Goal: Information Seeking & Learning: Compare options

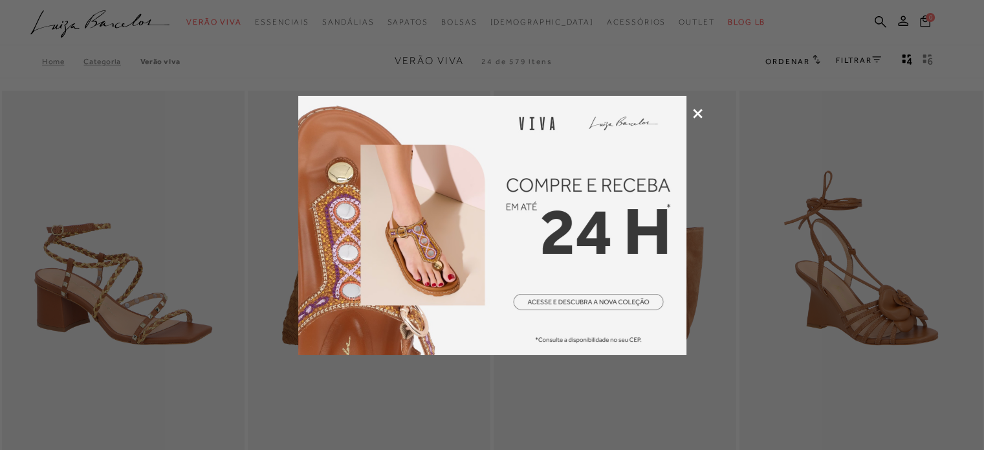
click at [691, 111] on div at bounding box center [492, 225] width 984 height 450
click at [694, 113] on icon at bounding box center [698, 114] width 10 height 10
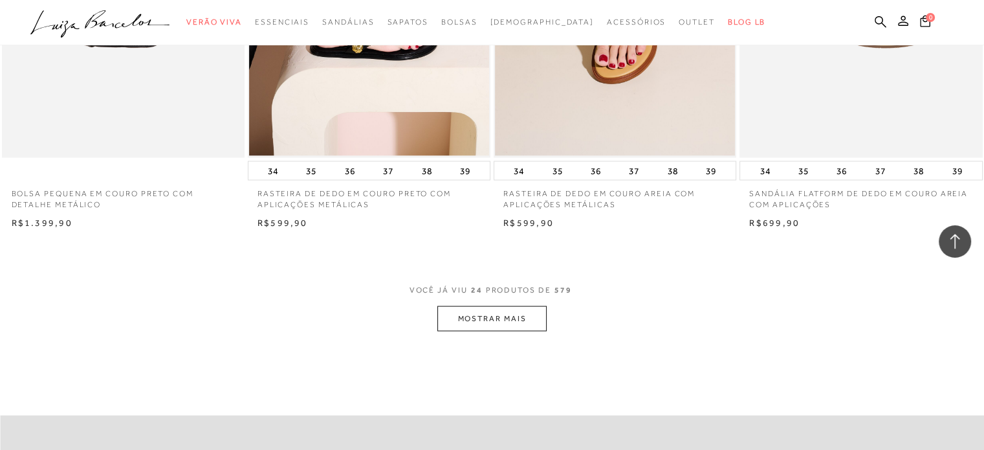
scroll to position [2616, 0]
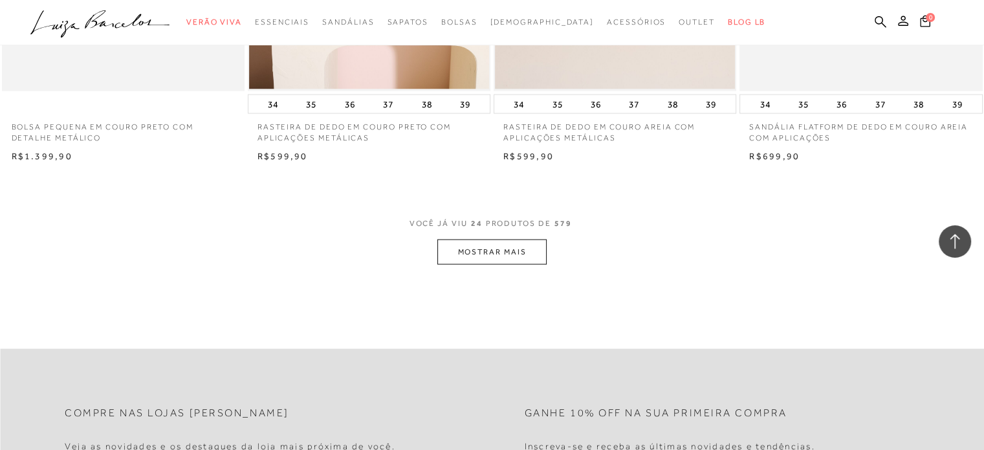
click at [476, 250] on button "MOSTRAR MAIS" at bounding box center [491, 251] width 109 height 25
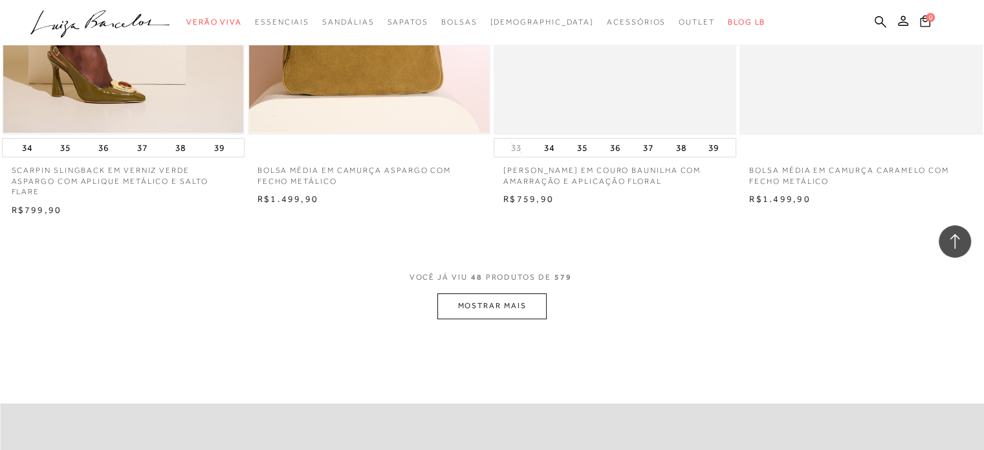
scroll to position [5300, 0]
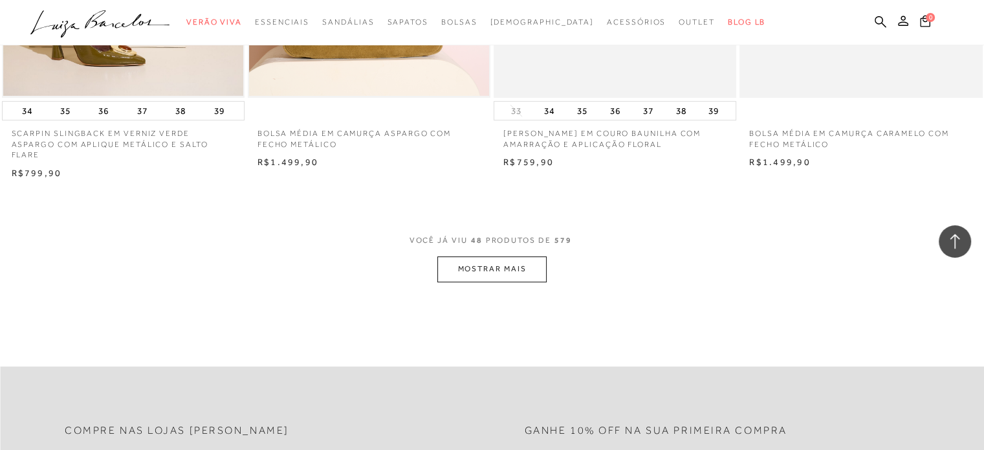
click at [518, 263] on button "MOSTRAR MAIS" at bounding box center [491, 268] width 109 height 25
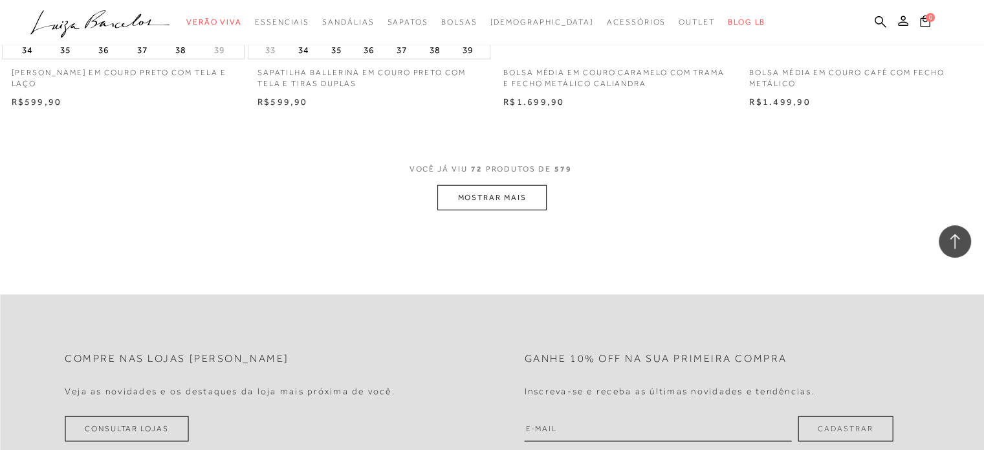
scroll to position [8126, 0]
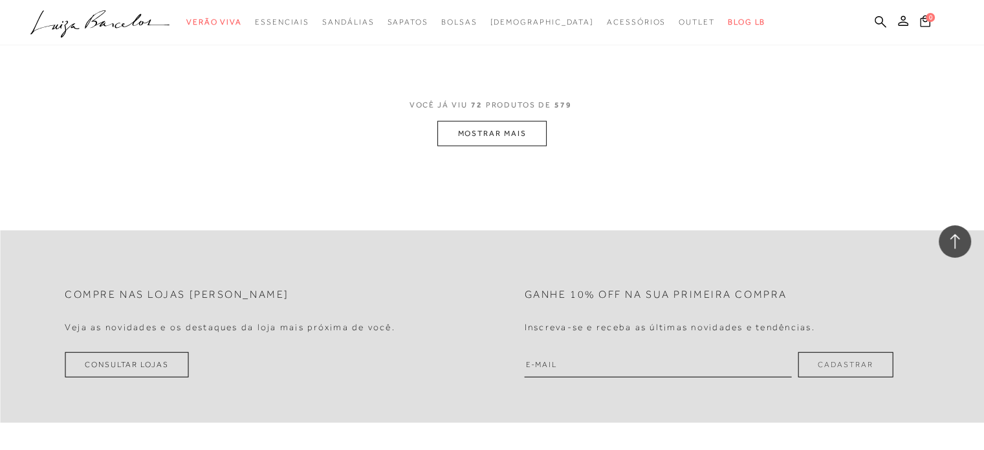
click at [523, 127] on button "MOSTRAR MAIS" at bounding box center [491, 133] width 109 height 25
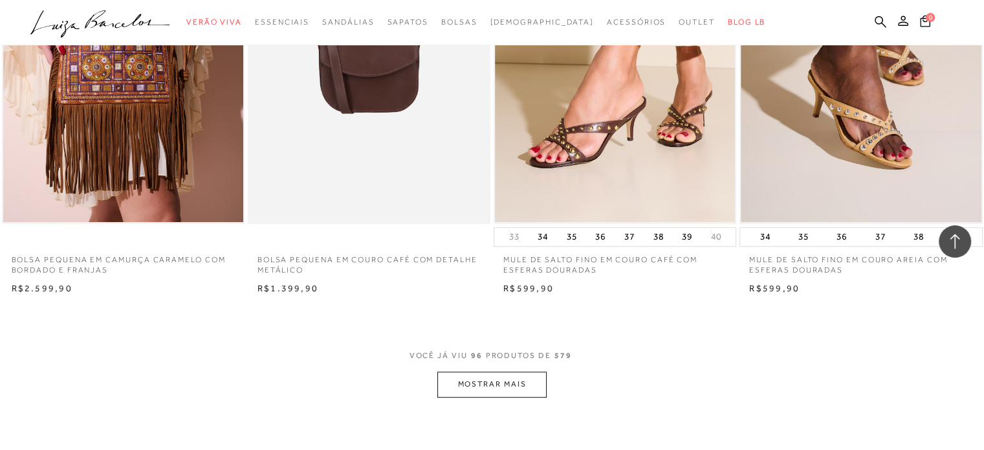
scroll to position [10639, 0]
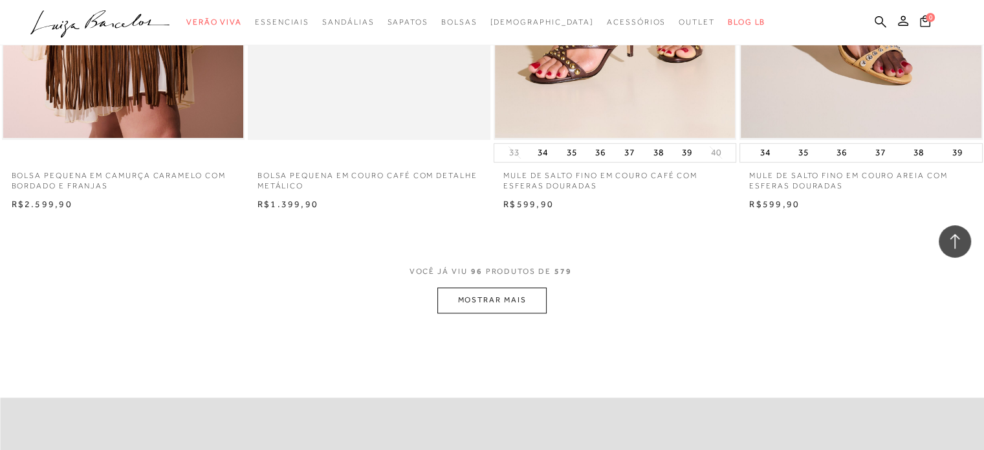
click at [507, 288] on button "MOSTRAR MAIS" at bounding box center [491, 299] width 109 height 25
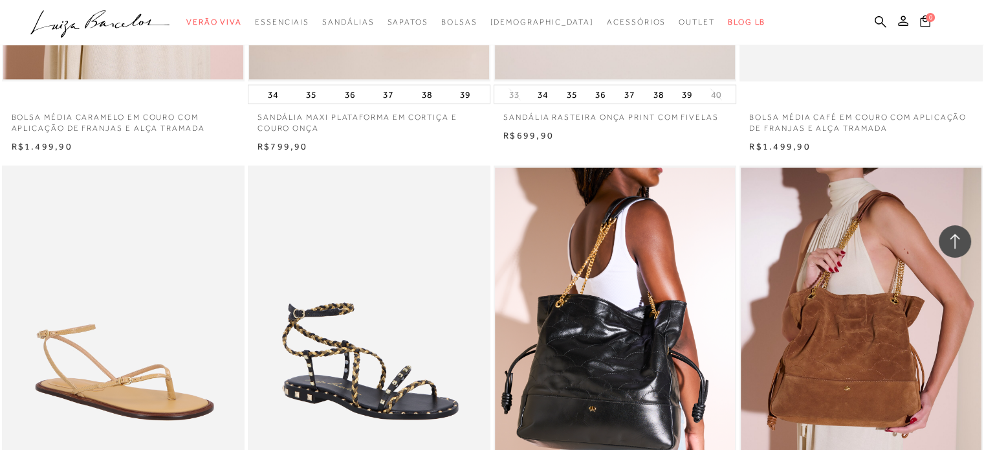
scroll to position [13232, 0]
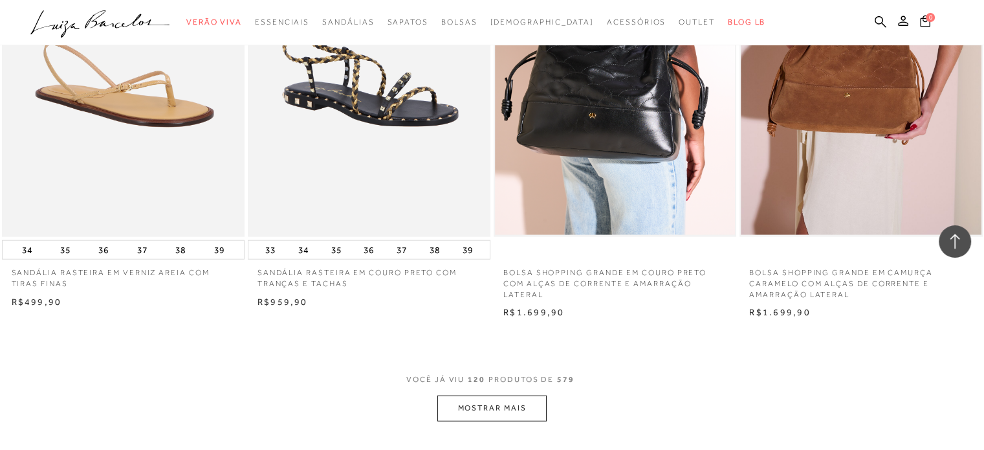
click at [533, 395] on button "MOSTRAR MAIS" at bounding box center [491, 407] width 109 height 25
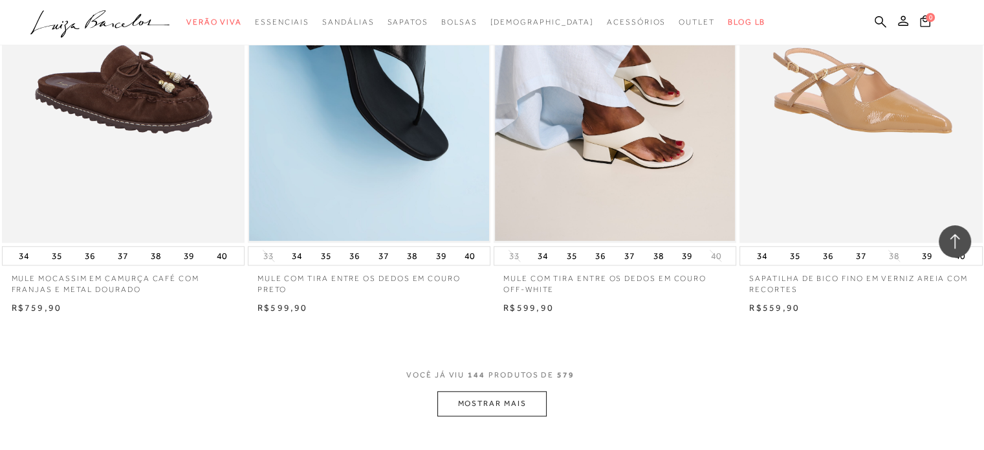
scroll to position [16092, 0]
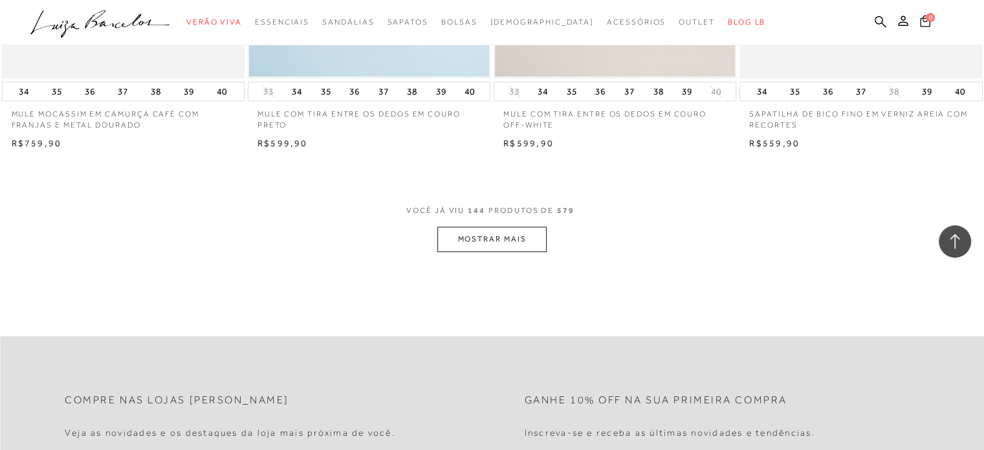
click at [518, 230] on button "MOSTRAR MAIS" at bounding box center [491, 238] width 109 height 25
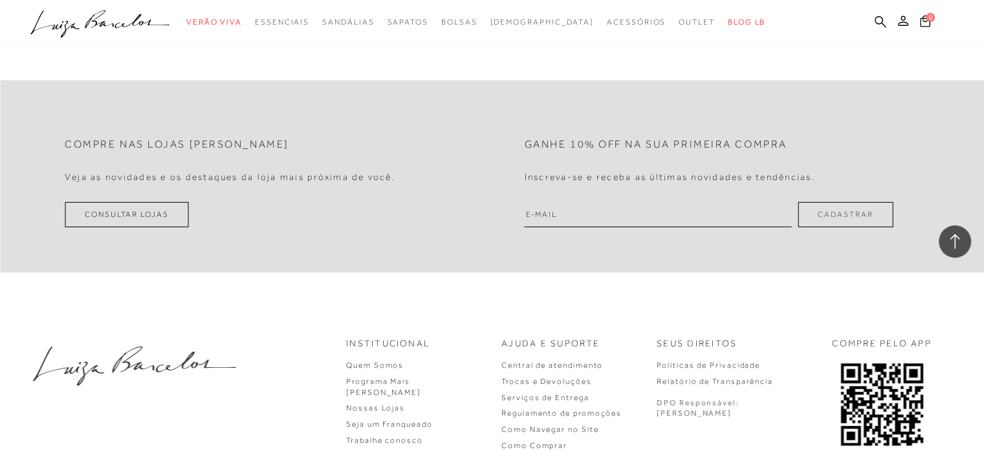
scroll to position [18799, 0]
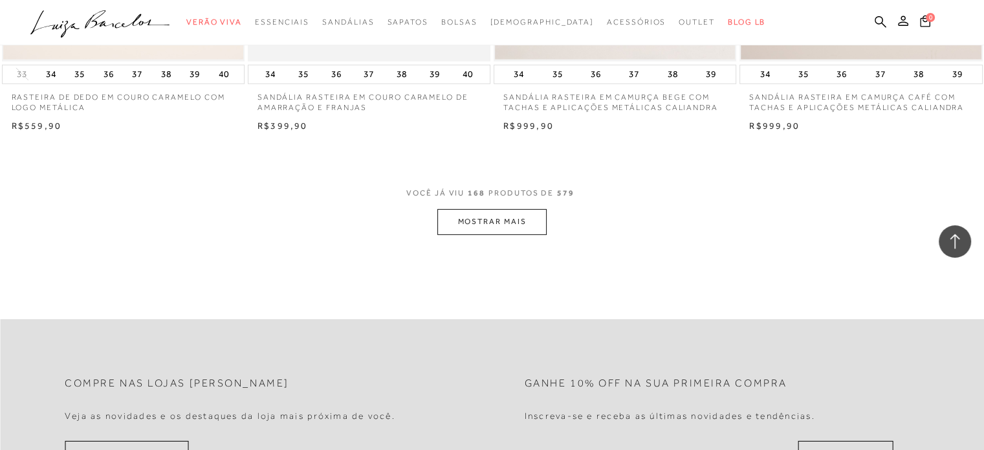
click at [503, 209] on button "MOSTRAR MAIS" at bounding box center [491, 221] width 109 height 25
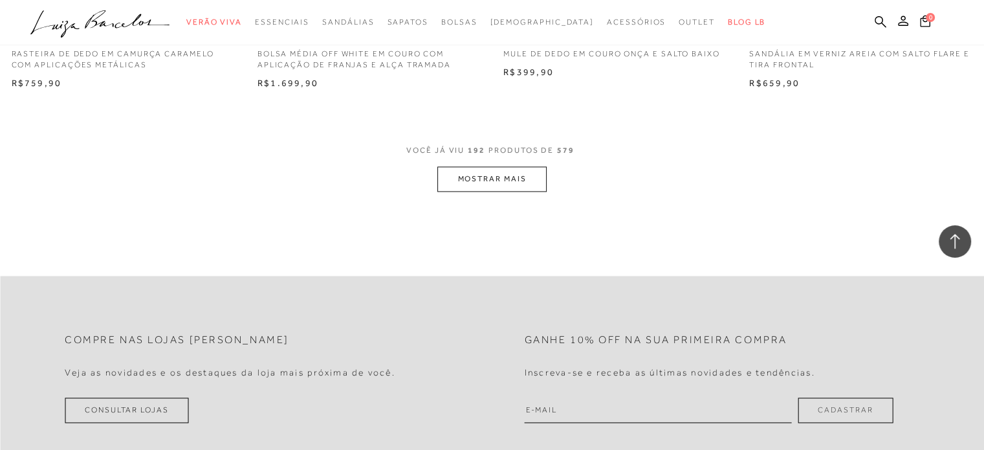
scroll to position [21399, 0]
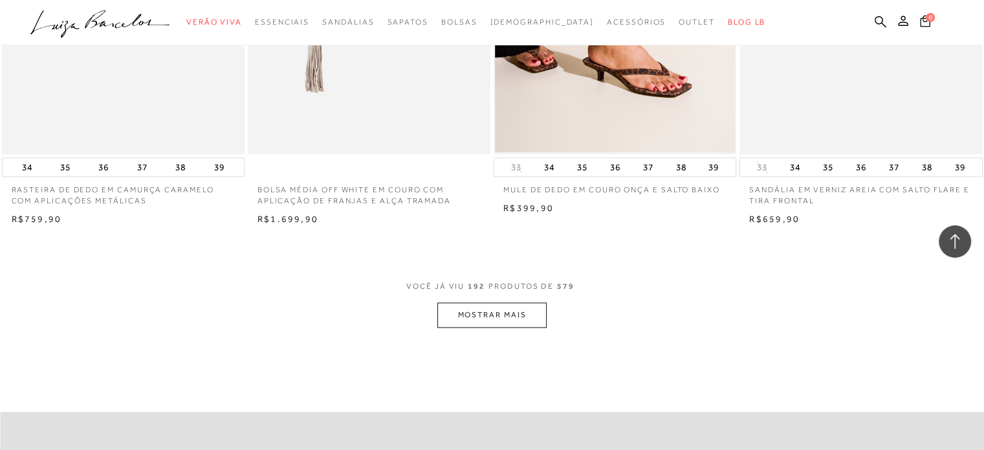
drag, startPoint x: 510, startPoint y: 316, endPoint x: 497, endPoint y: 304, distance: 17.4
click at [497, 304] on button "MOSTRAR MAIS" at bounding box center [491, 314] width 109 height 25
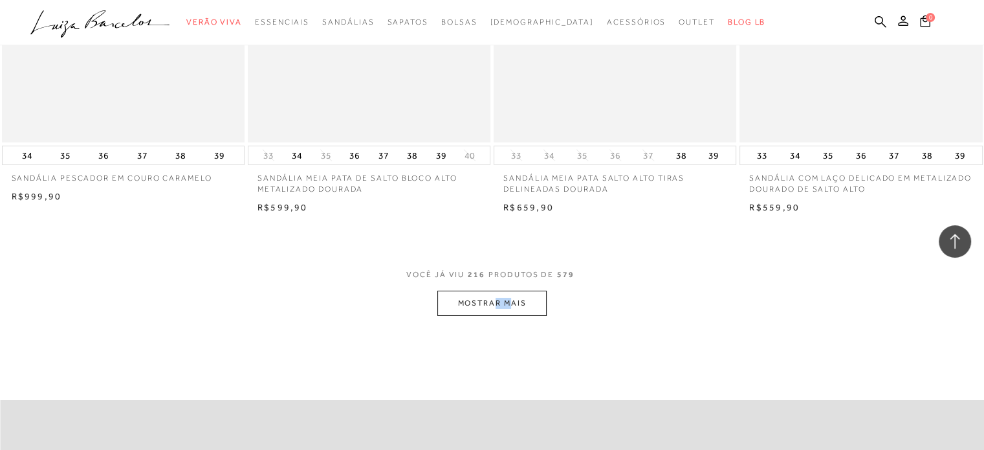
scroll to position [24143, 0]
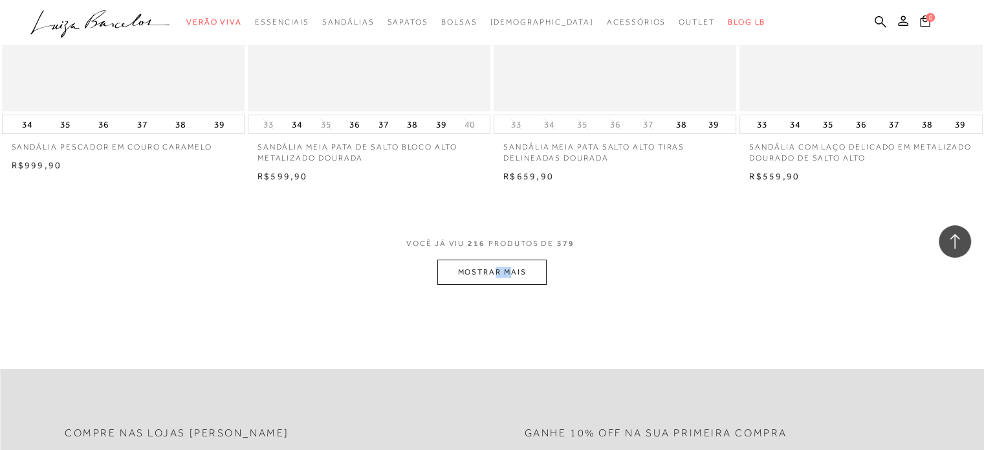
click at [459, 259] on button "MOSTRAR MAIS" at bounding box center [491, 271] width 109 height 25
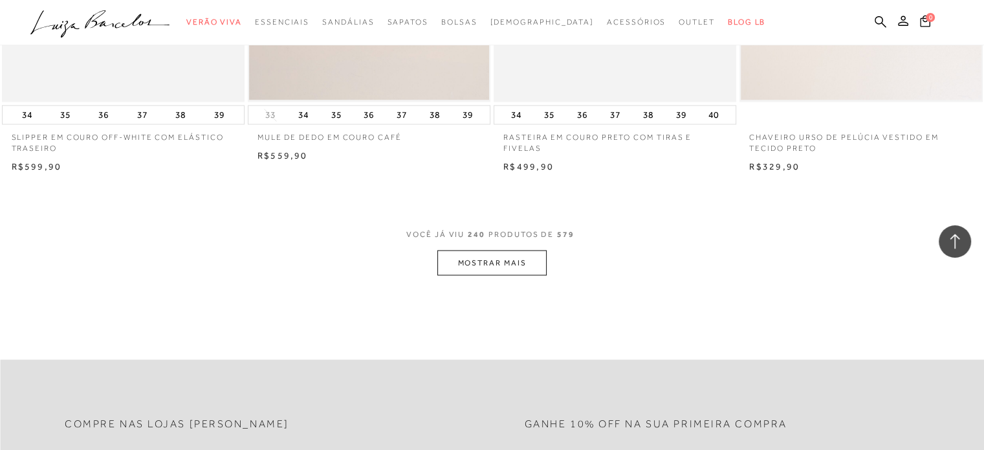
scroll to position [26886, 0]
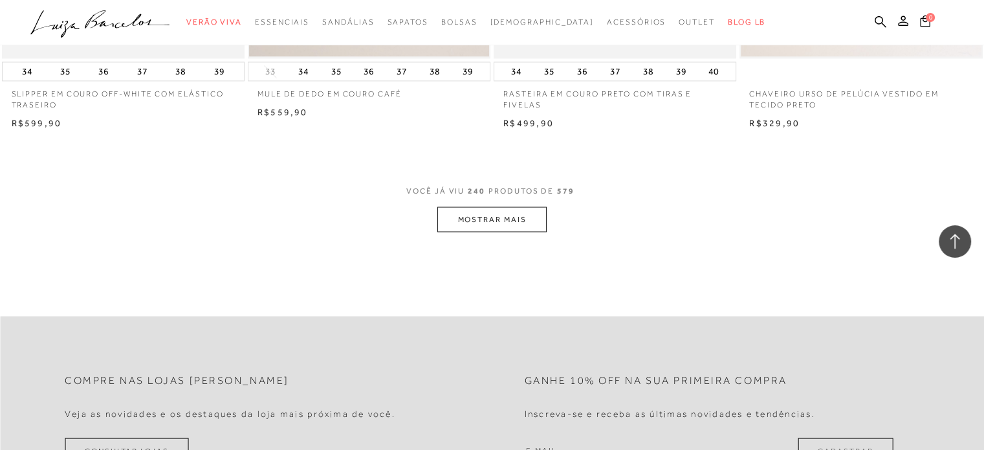
click at [468, 206] on button "MOSTRAR MAIS" at bounding box center [491, 218] width 109 height 25
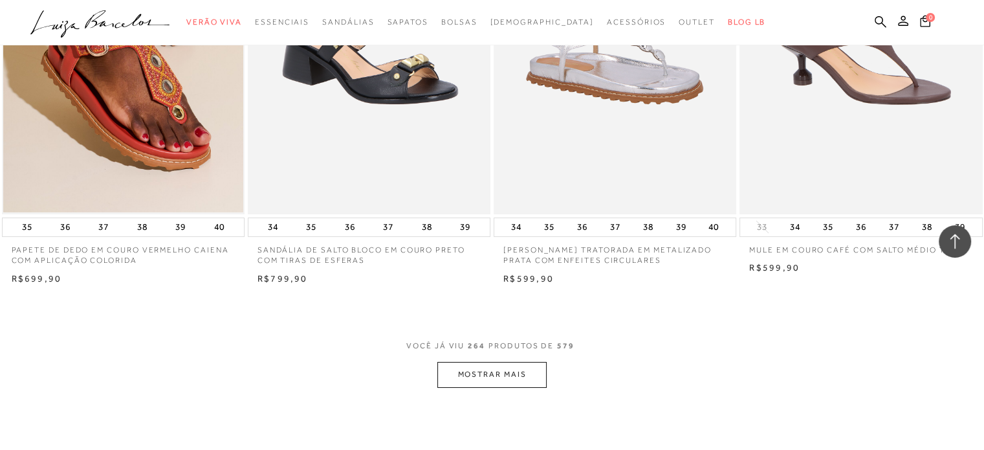
scroll to position [29506, 0]
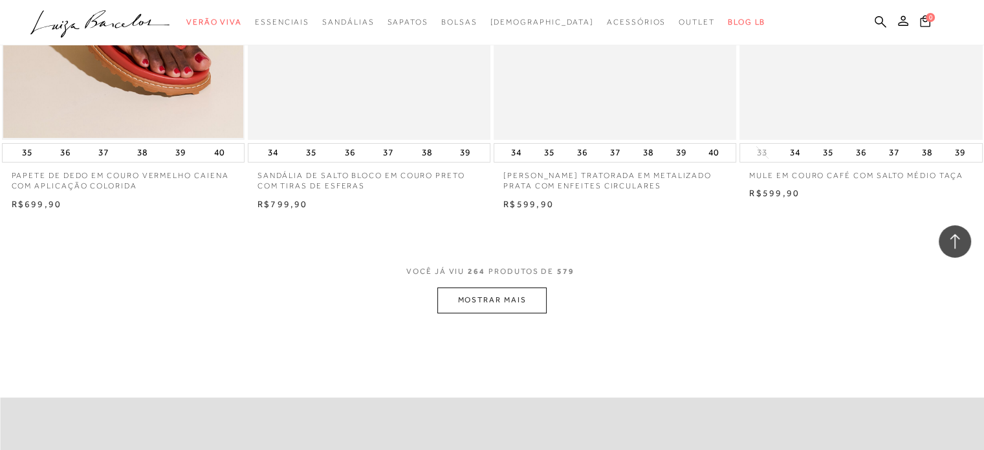
click at [494, 287] on button "MOSTRAR MAIS" at bounding box center [491, 299] width 109 height 25
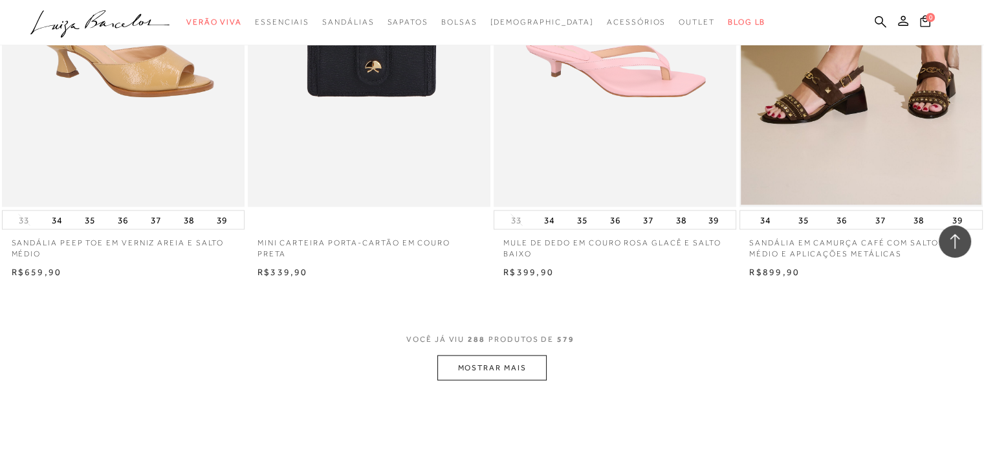
scroll to position [32206, 0]
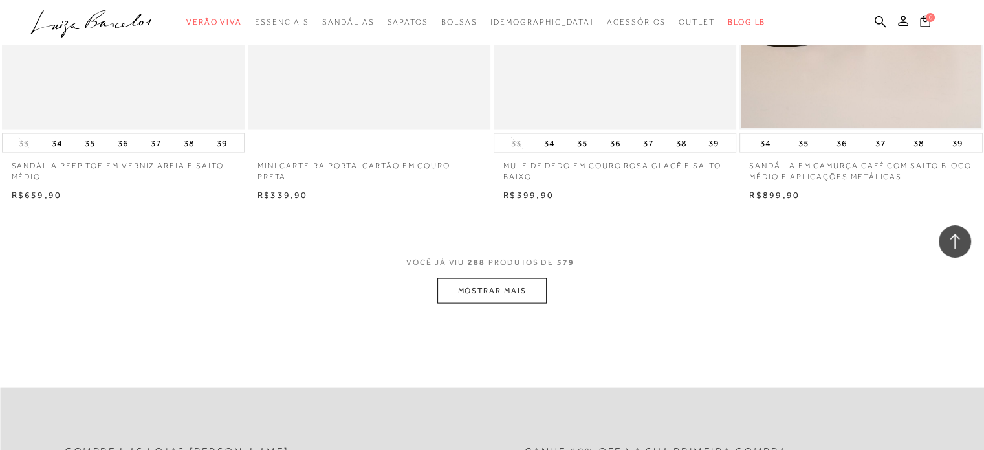
click at [515, 278] on button "MOSTRAR MAIS" at bounding box center [491, 290] width 109 height 25
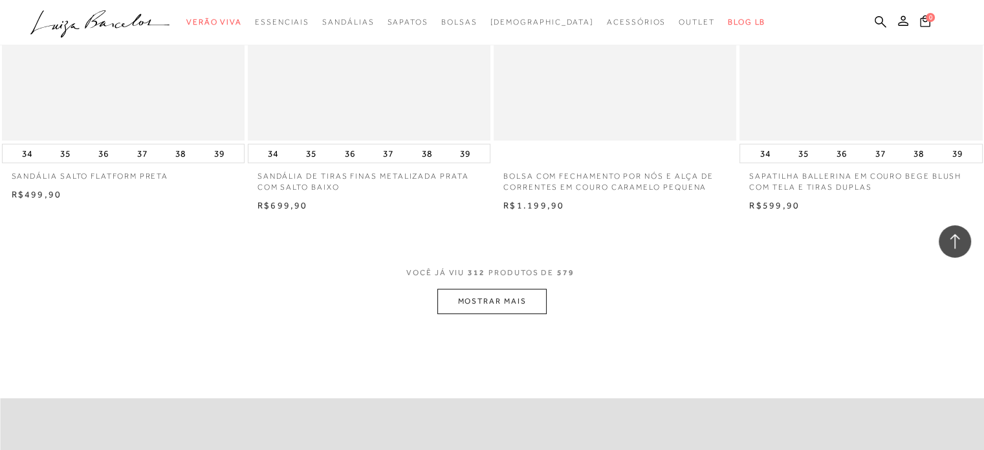
scroll to position [34897, 0]
click at [514, 288] on button "MOSTRAR MAIS" at bounding box center [491, 300] width 109 height 25
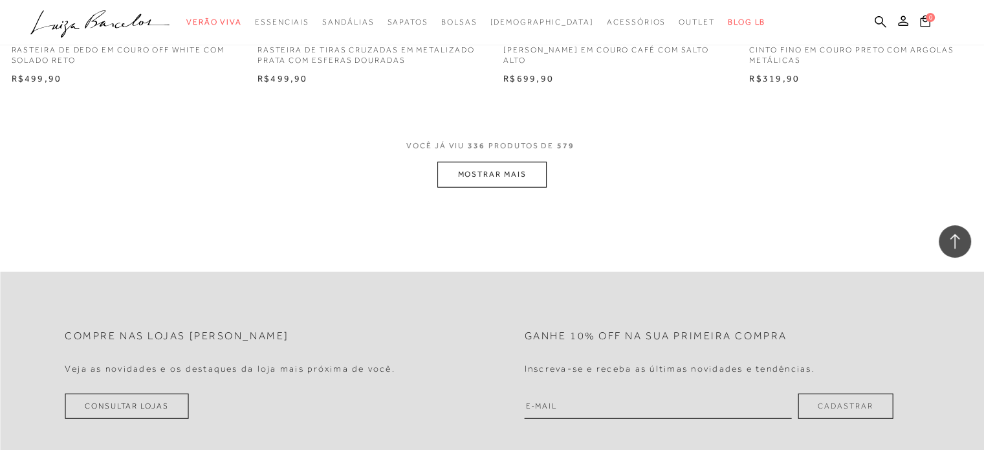
scroll to position [37692, 0]
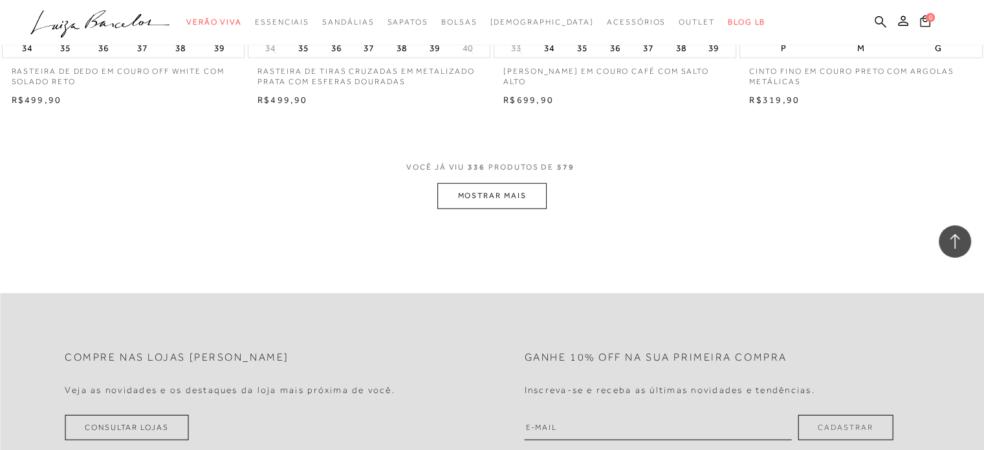
click at [508, 183] on button "MOSTRAR MAIS" at bounding box center [491, 195] width 109 height 25
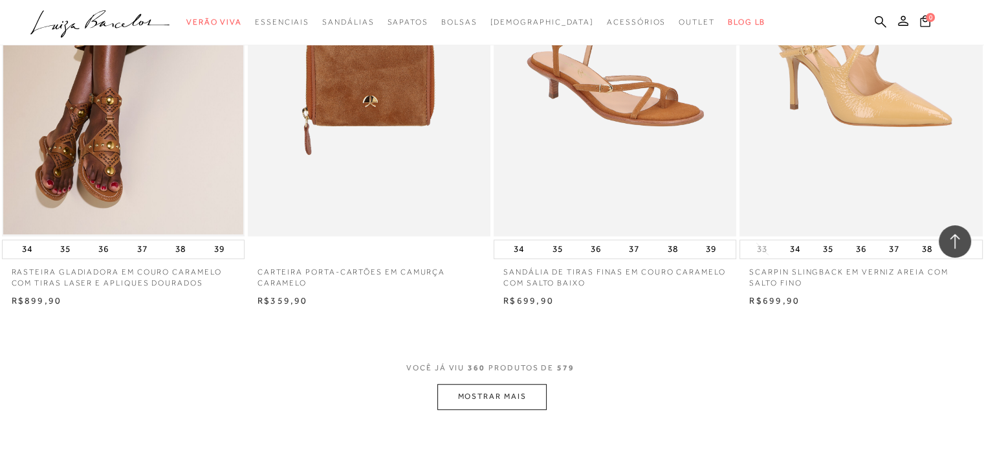
scroll to position [40177, 0]
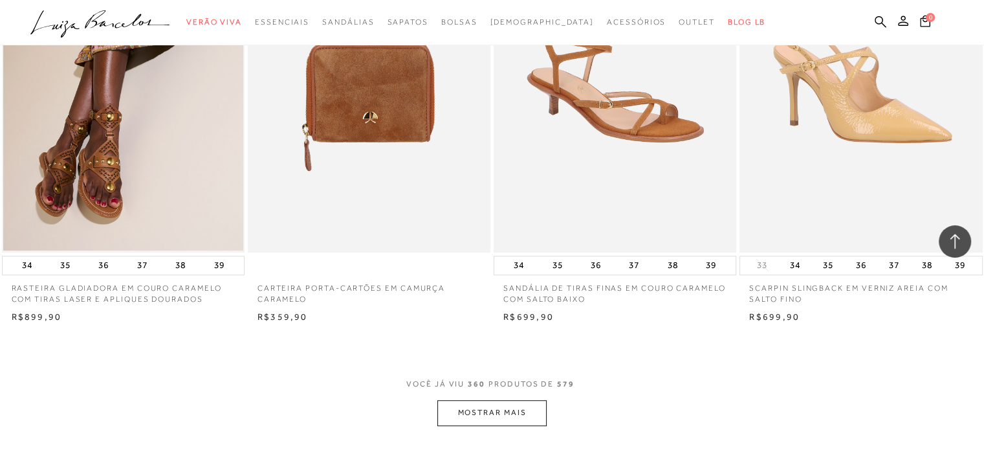
click at [503, 400] on button "MOSTRAR MAIS" at bounding box center [491, 412] width 109 height 25
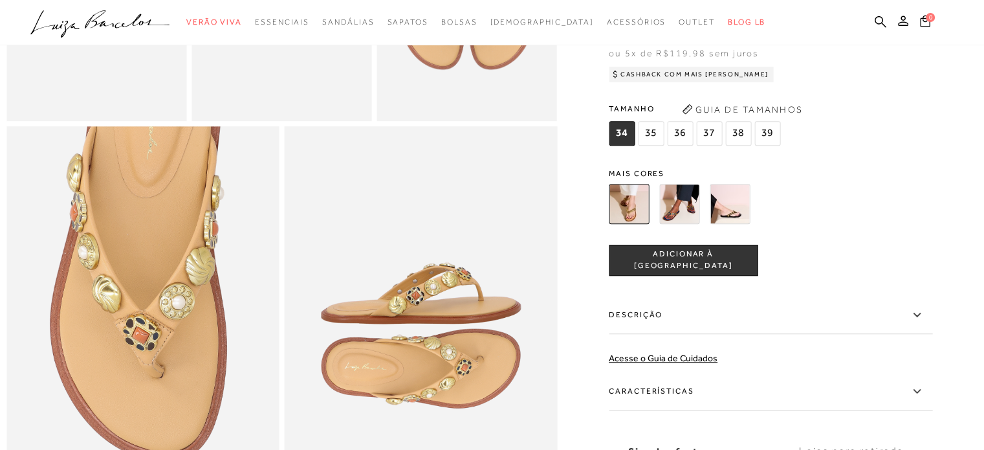
scroll to position [660, 0]
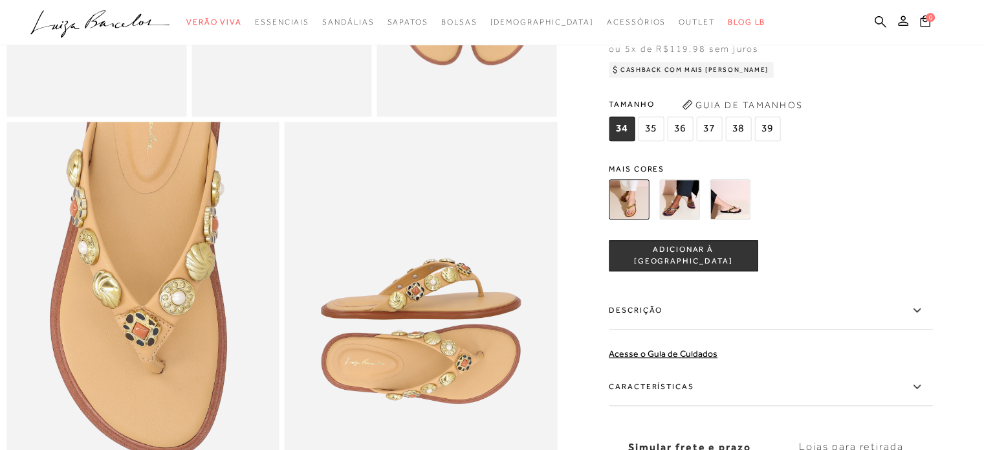
click at [695, 219] on img at bounding box center [679, 199] width 40 height 40
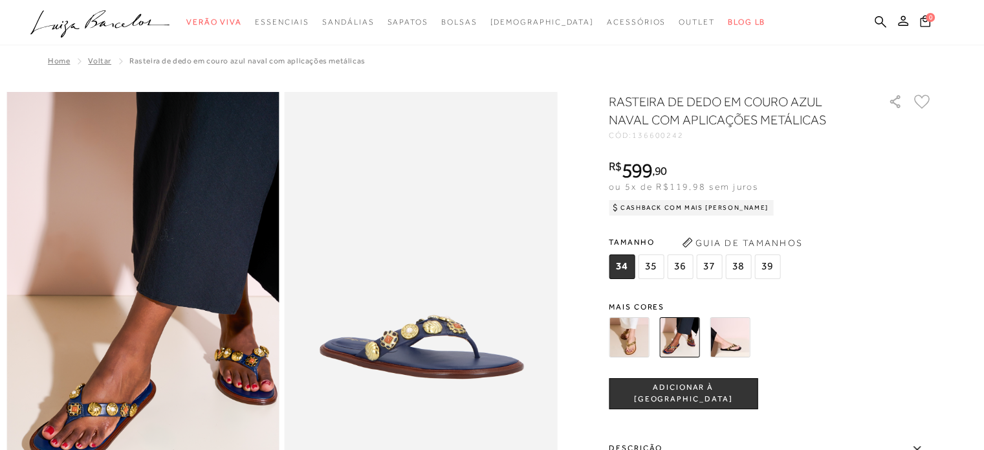
click at [733, 333] on img at bounding box center [730, 337] width 40 height 40
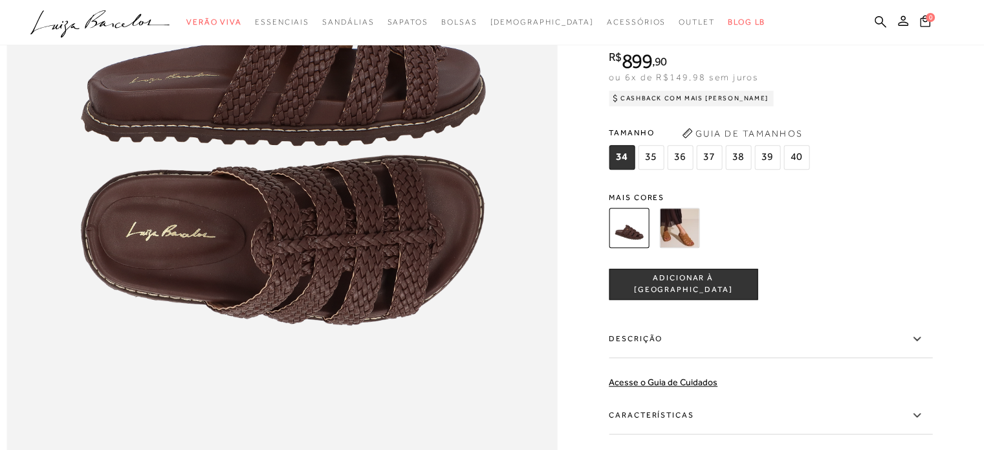
scroll to position [1045, 0]
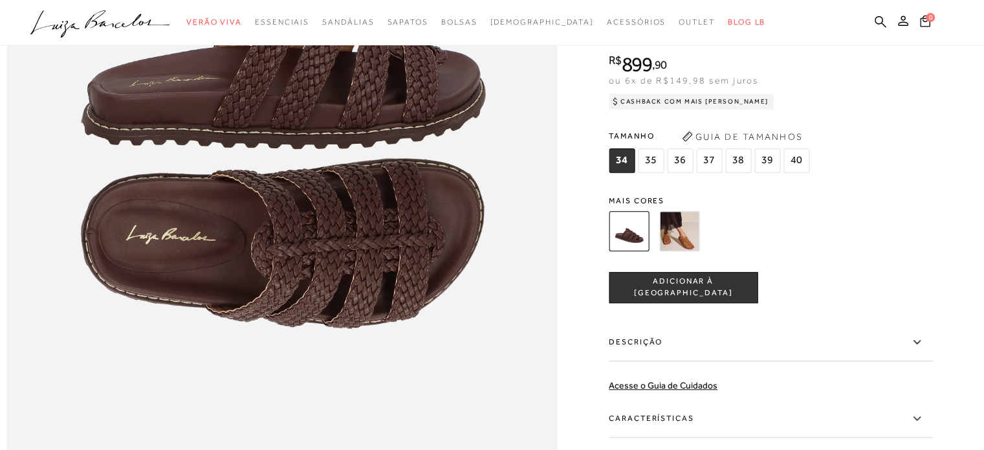
click at [694, 251] on img at bounding box center [679, 231] width 40 height 40
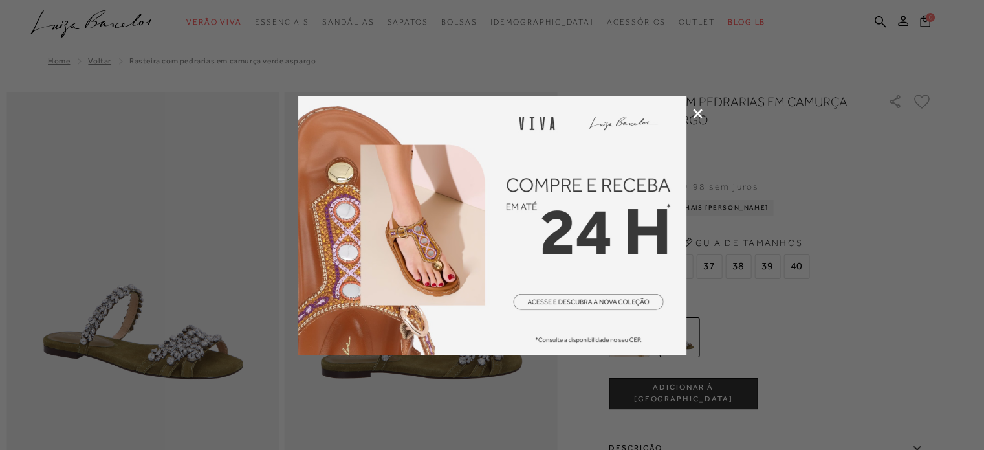
click at [688, 104] on div at bounding box center [492, 225] width 984 height 450
click at [697, 113] on icon at bounding box center [698, 114] width 10 height 10
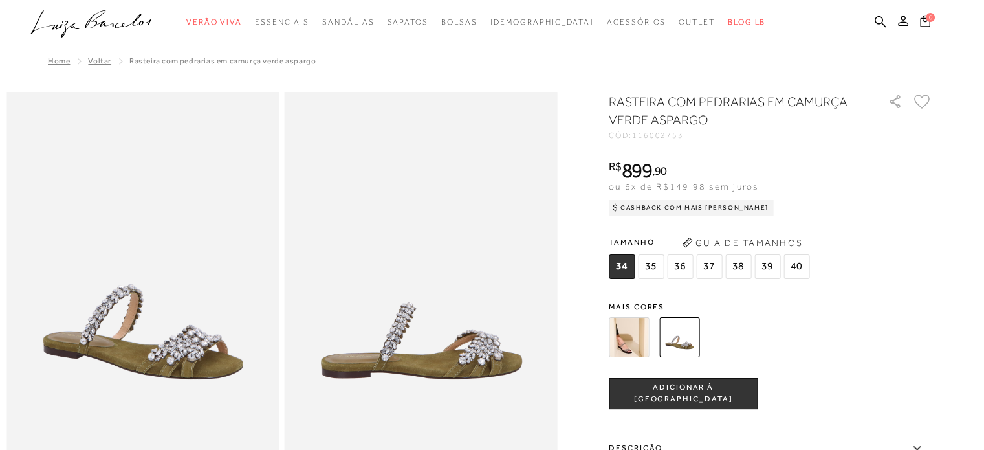
click at [624, 331] on img at bounding box center [629, 337] width 40 height 40
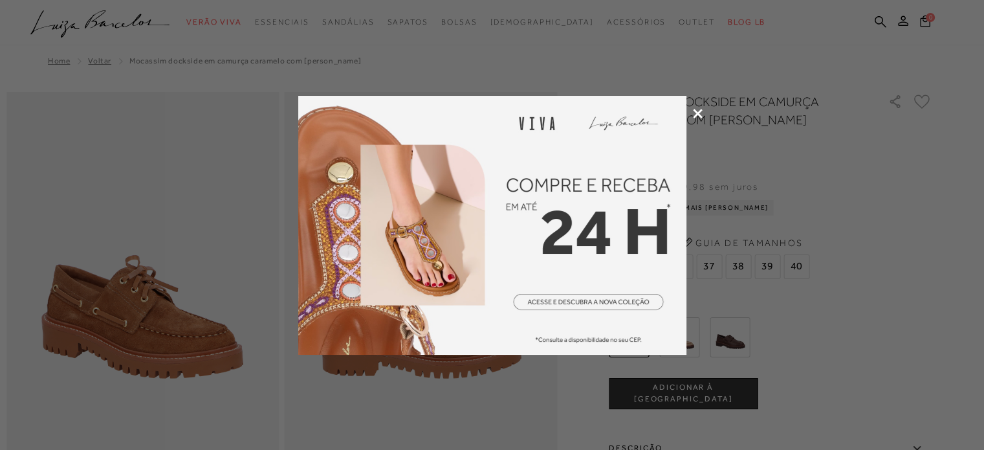
click at [692, 116] on div at bounding box center [492, 225] width 984 height 450
click at [695, 113] on icon at bounding box center [698, 114] width 10 height 10
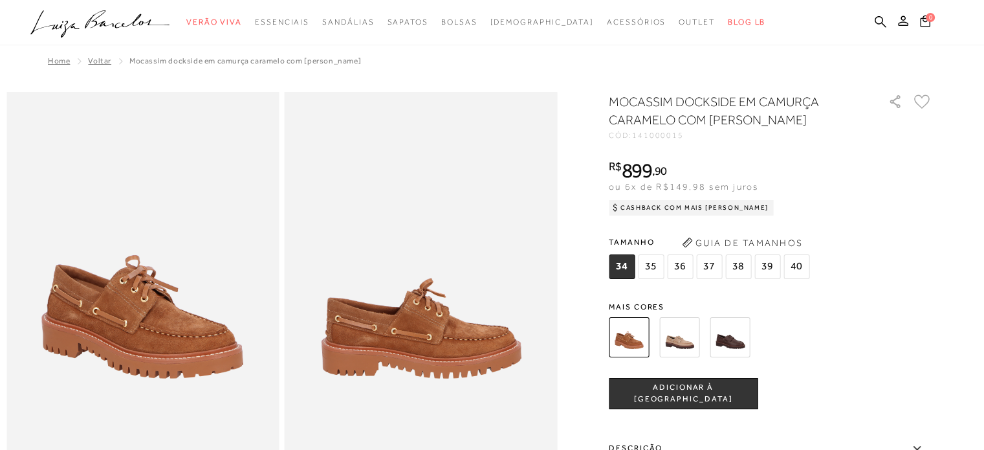
click at [745, 334] on img at bounding box center [730, 337] width 40 height 40
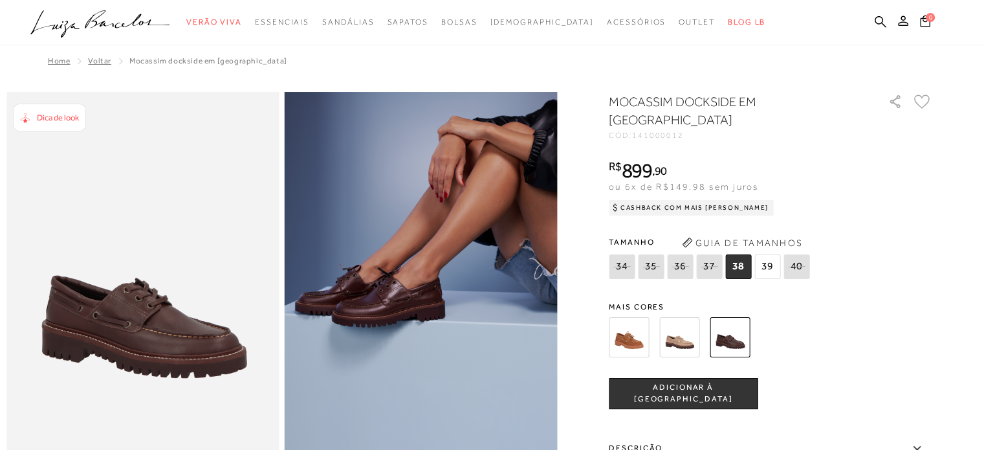
click at [694, 332] on img at bounding box center [679, 337] width 40 height 40
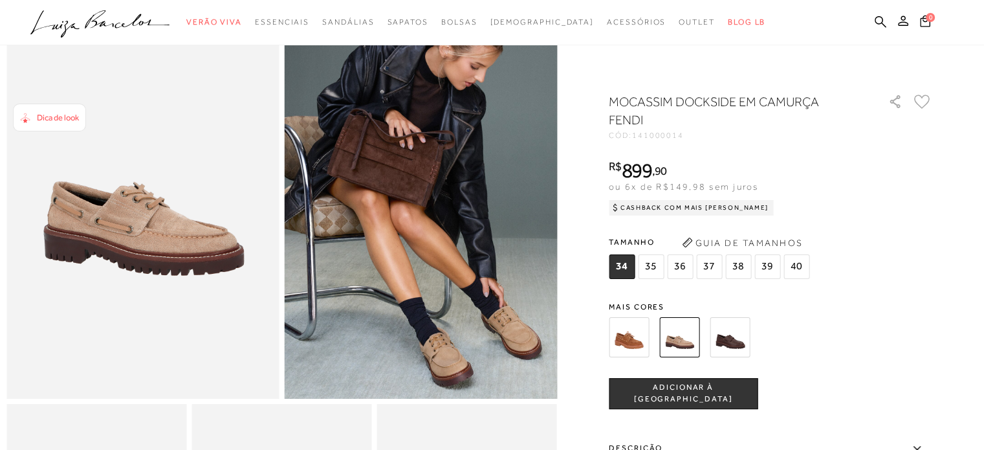
scroll to position [100, 0]
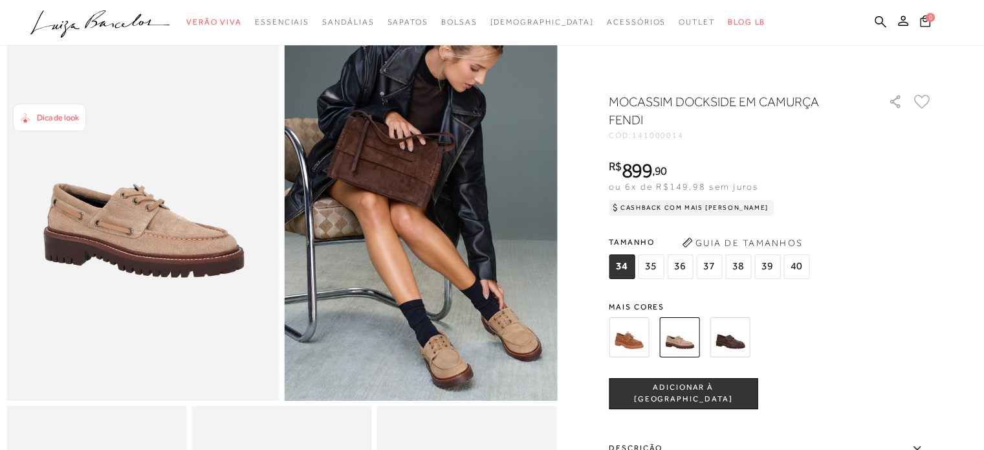
click at [626, 338] on img at bounding box center [629, 337] width 40 height 40
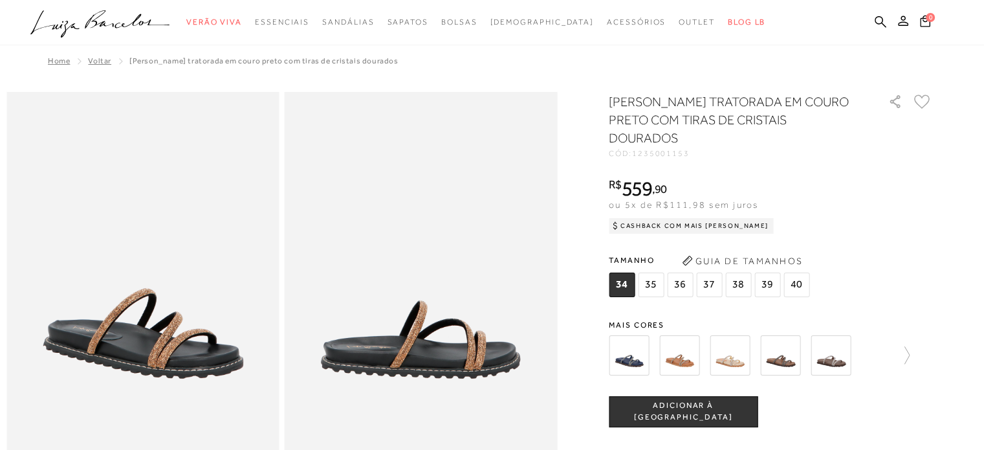
click at [681, 358] on img at bounding box center [679, 355] width 40 height 40
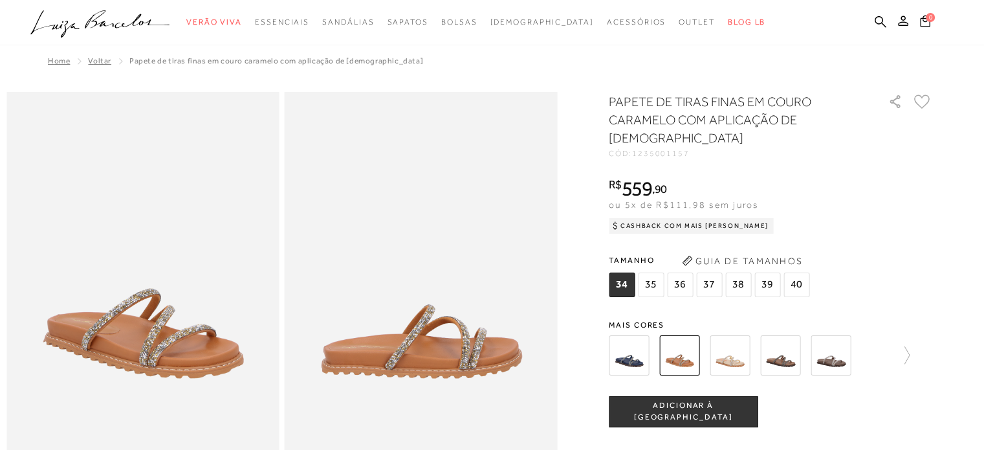
click at [785, 345] on img at bounding box center [780, 355] width 40 height 40
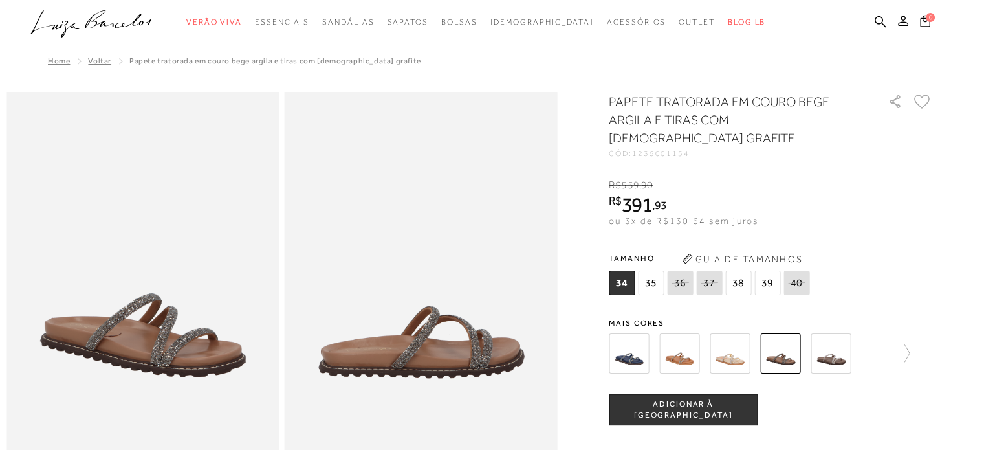
click at [834, 345] on img at bounding box center [831, 353] width 40 height 40
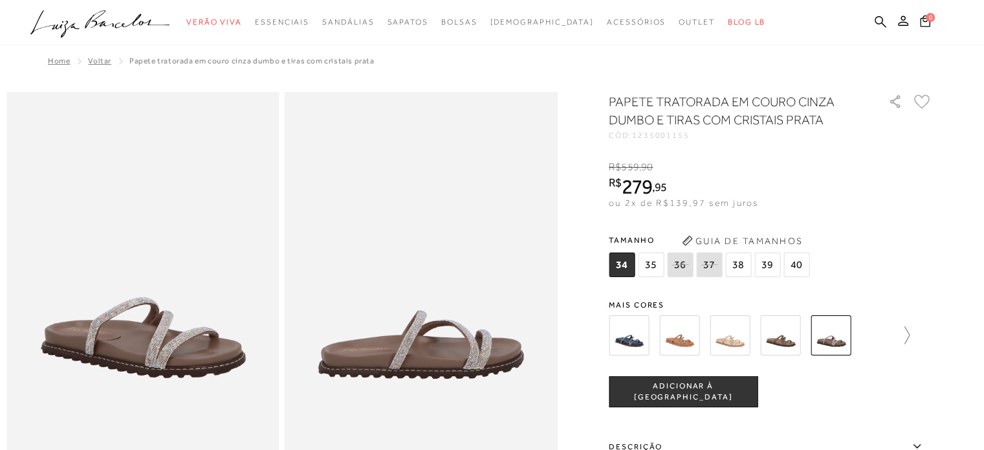
click at [910, 337] on icon at bounding box center [901, 335] width 18 height 18
click at [716, 347] on img at bounding box center [702, 335] width 40 height 40
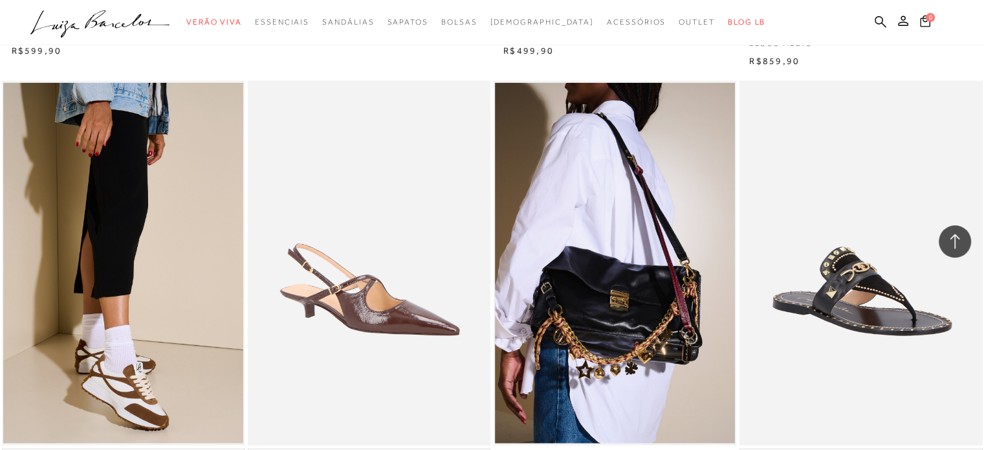
scroll to position [42847, 0]
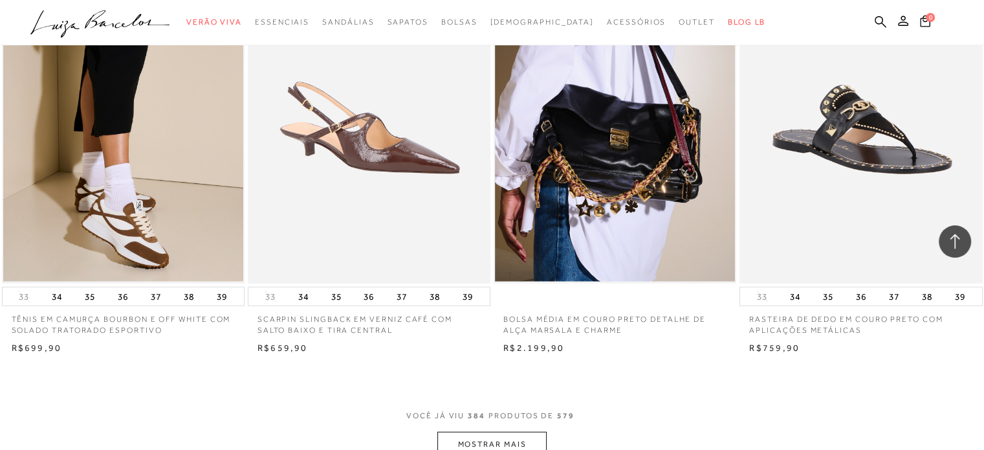
click at [485, 432] on button "MOSTRAR MAIS" at bounding box center [491, 444] width 109 height 25
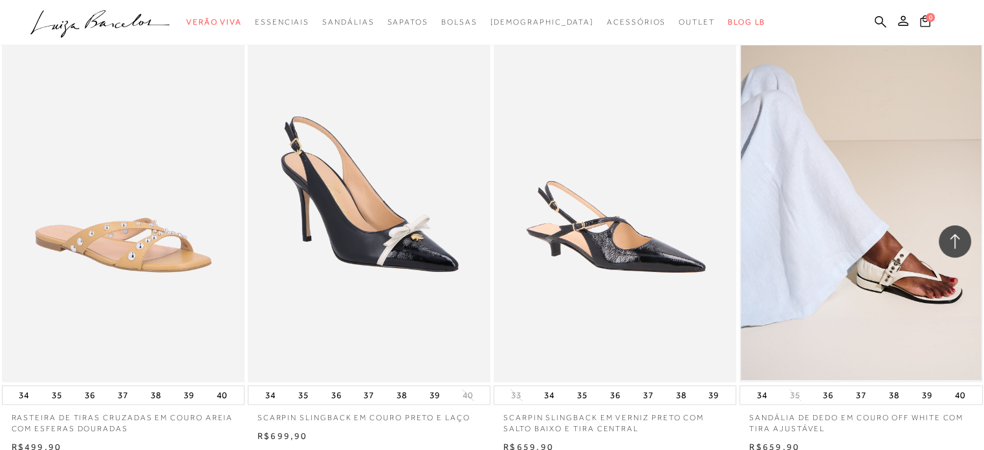
scroll to position [45849, 0]
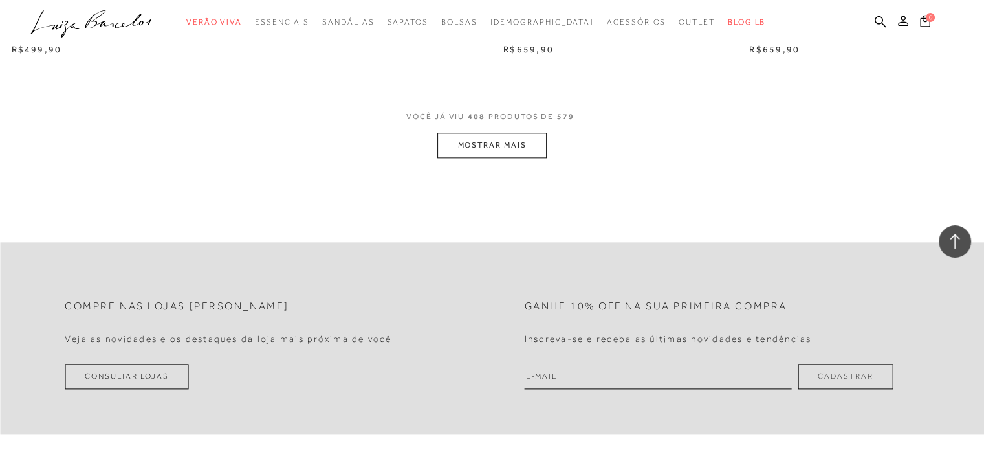
click at [485, 133] on button "MOSTRAR MAIS" at bounding box center [491, 145] width 109 height 25
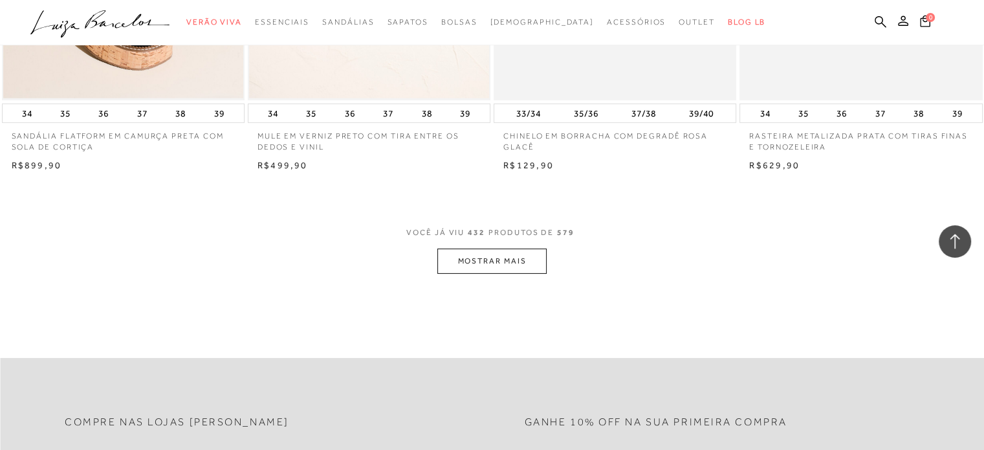
scroll to position [48484, 0]
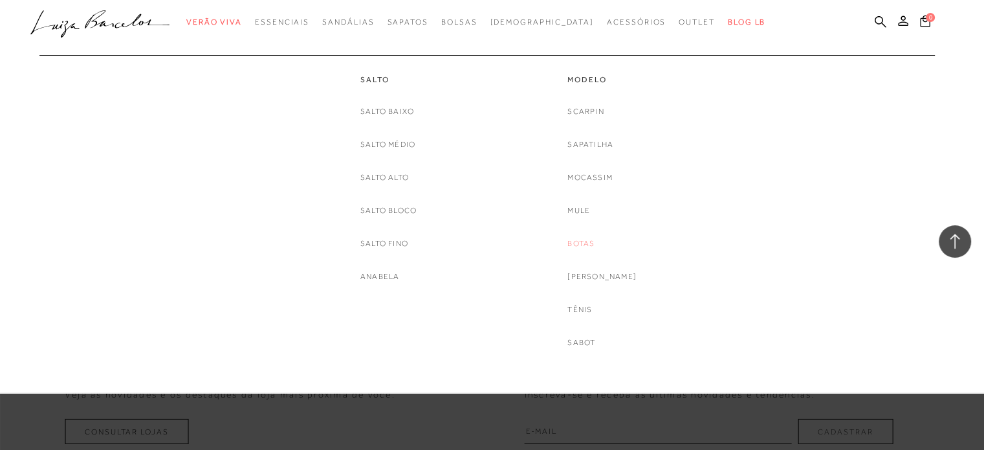
click at [588, 245] on link "Botas" at bounding box center [580, 244] width 27 height 14
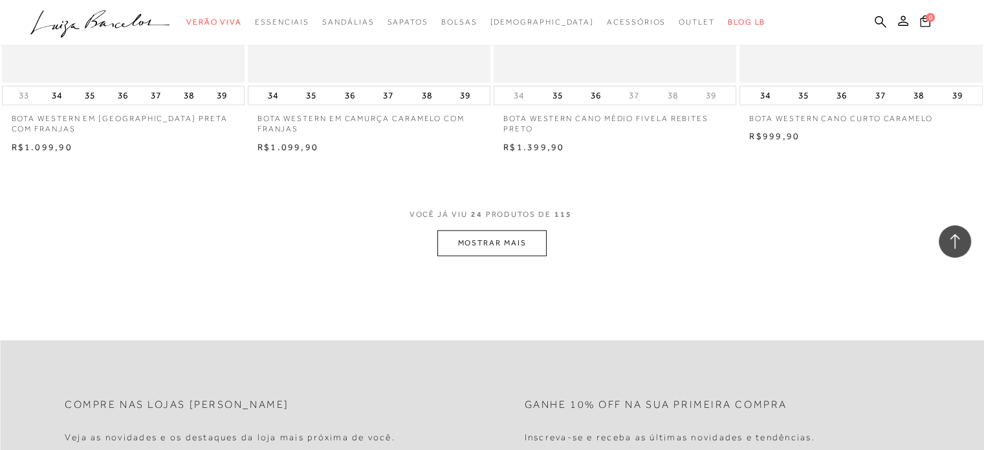
scroll to position [2631, 0]
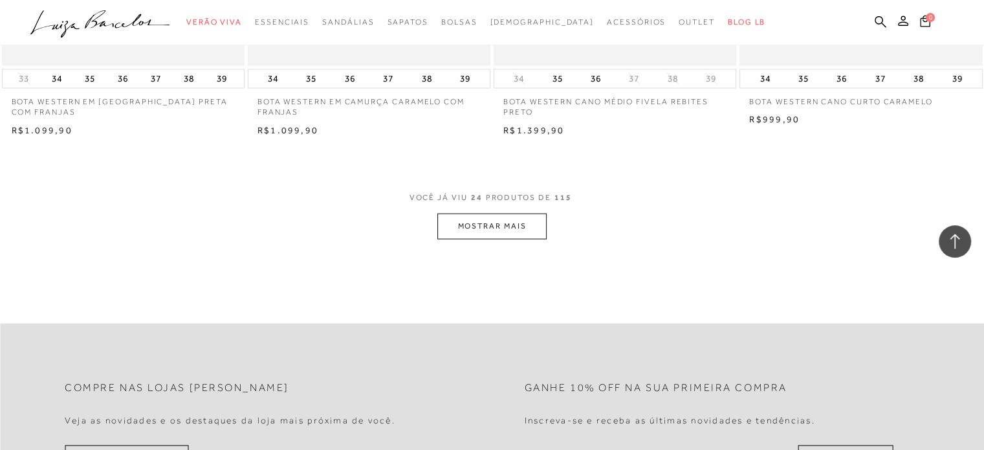
click at [480, 230] on button "MOSTRAR MAIS" at bounding box center [491, 226] width 109 height 25
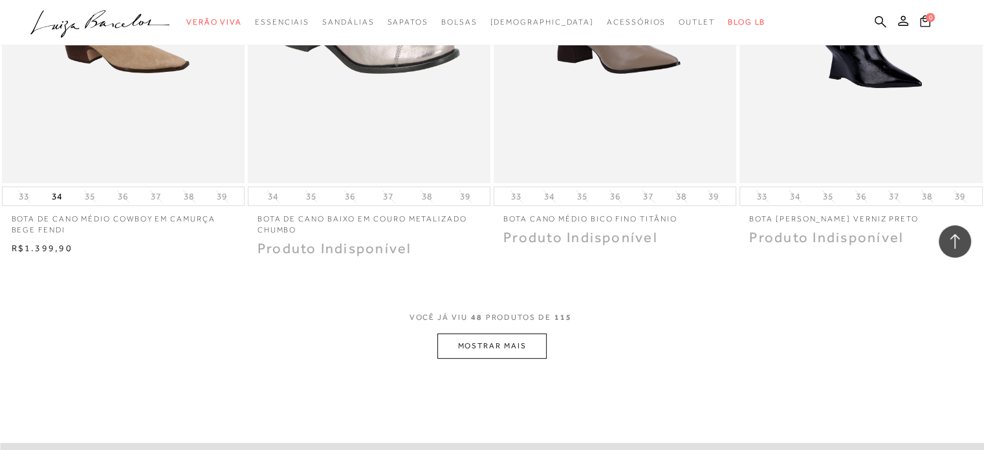
scroll to position [5200, 0]
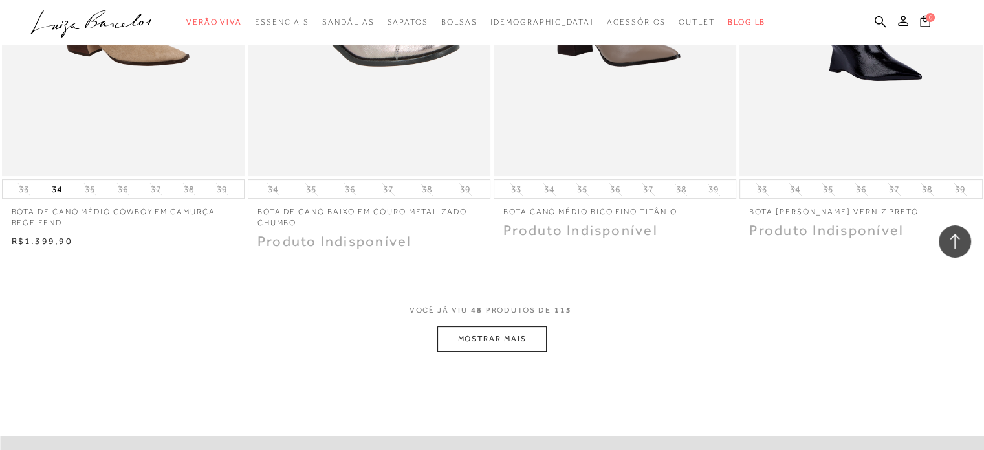
click at [515, 340] on button "MOSTRAR MAIS" at bounding box center [491, 338] width 109 height 25
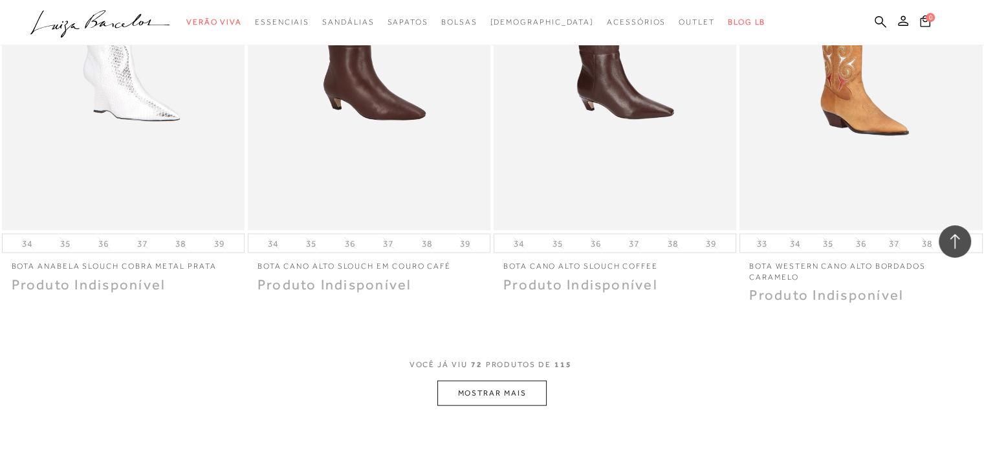
scroll to position [7826, 0]
